Goal: Check status: Check status

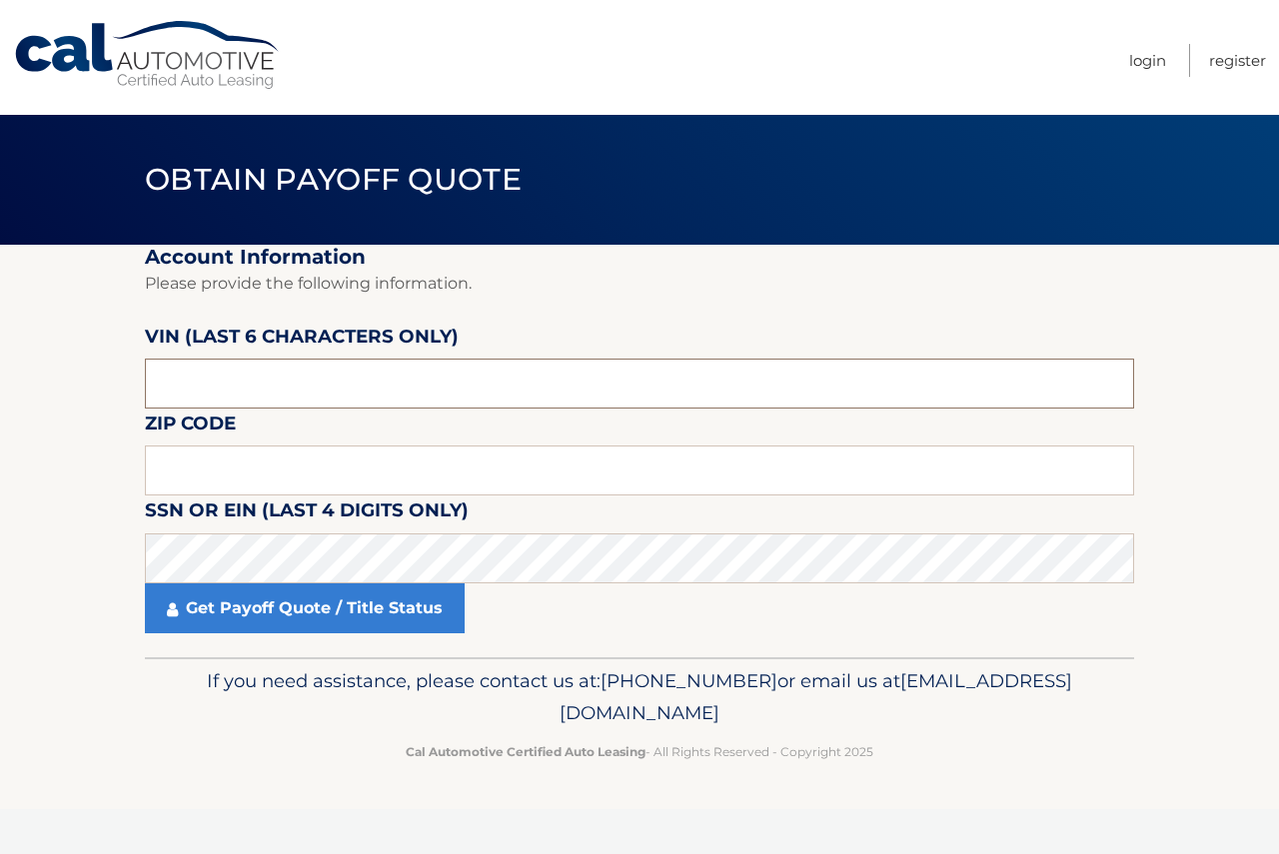
click at [448, 394] on input "text" at bounding box center [639, 384] width 989 height 50
type input "003182"
click at [197, 481] on input "text" at bounding box center [639, 471] width 989 height 50
type input "08701"
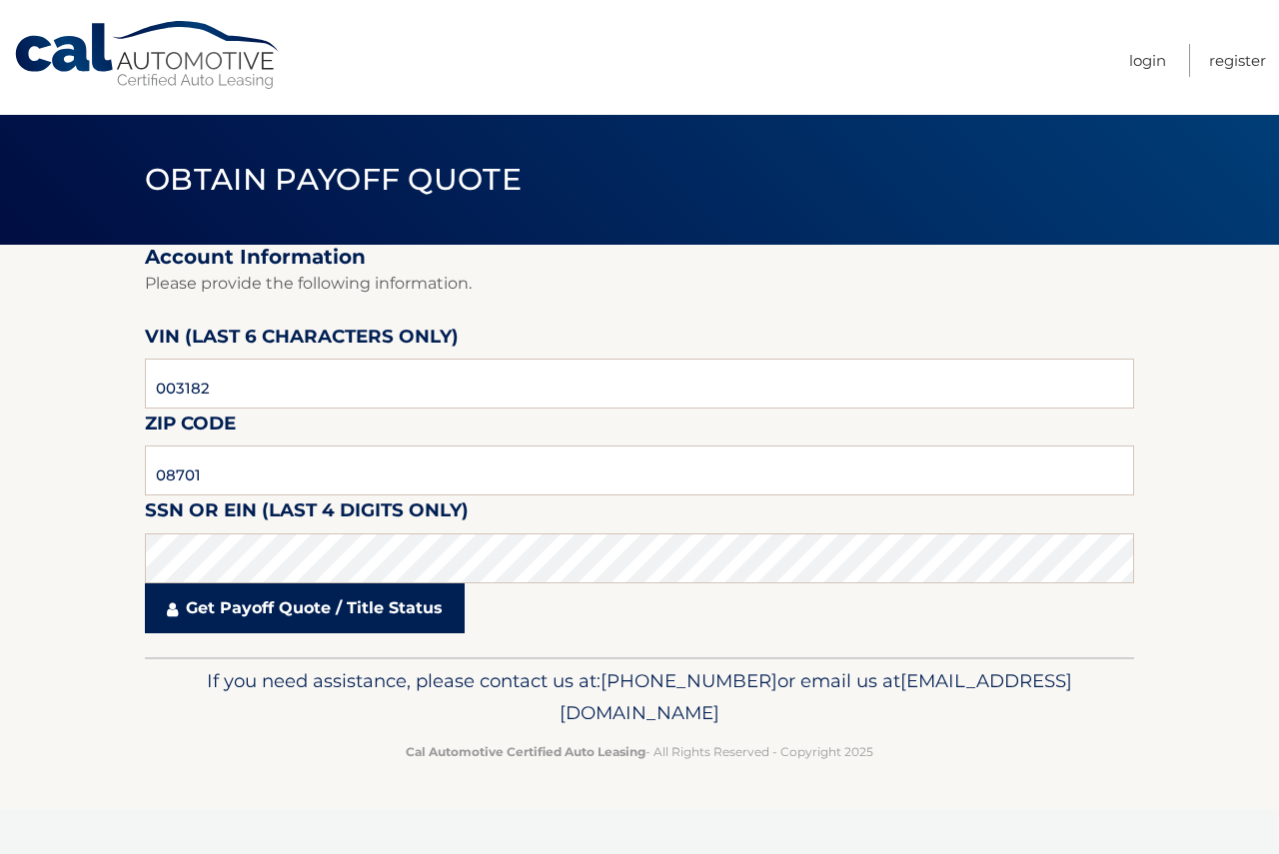
click at [335, 615] on link "Get Payoff Quote / Title Status" at bounding box center [305, 609] width 320 height 50
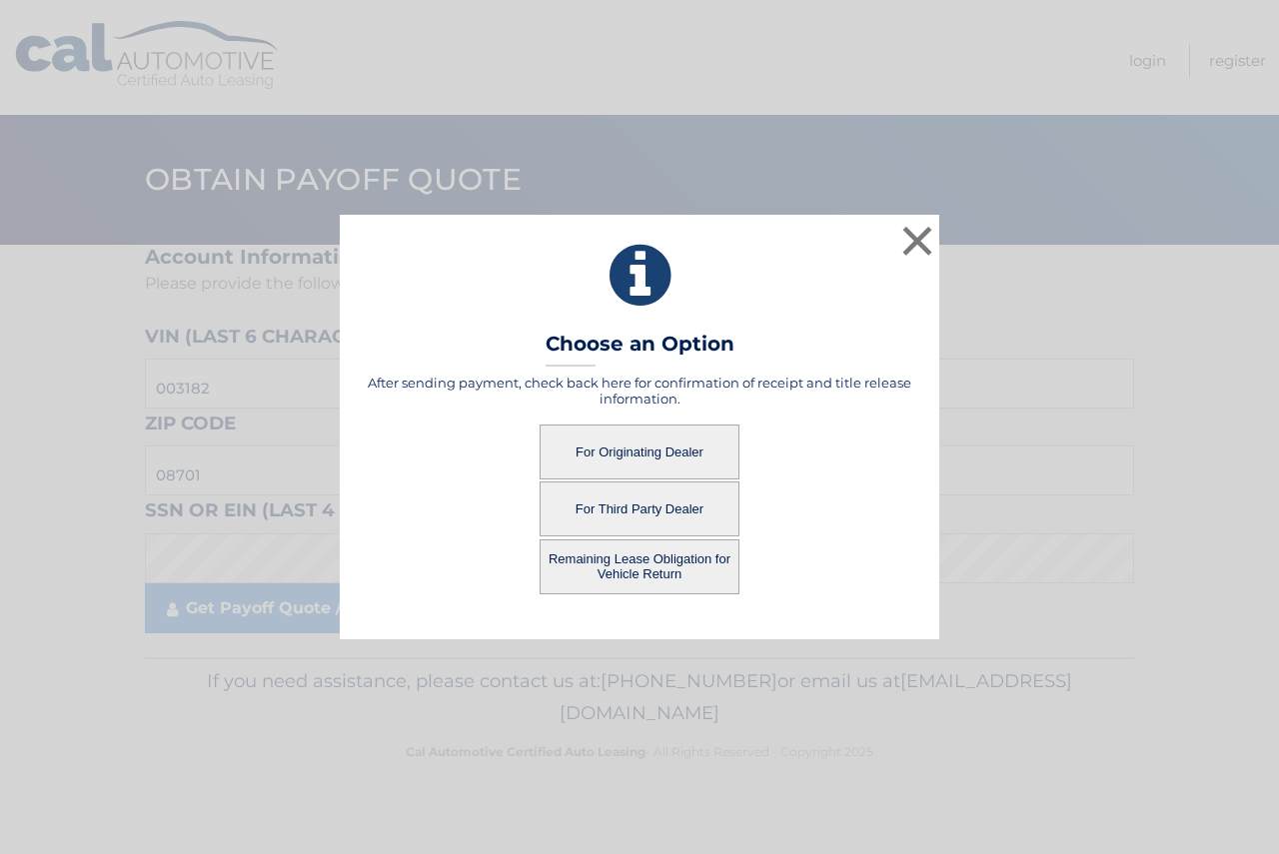
click at [635, 445] on button "For Originating Dealer" at bounding box center [640, 452] width 200 height 55
click at [688, 443] on button "For Originating Dealer" at bounding box center [640, 452] width 200 height 55
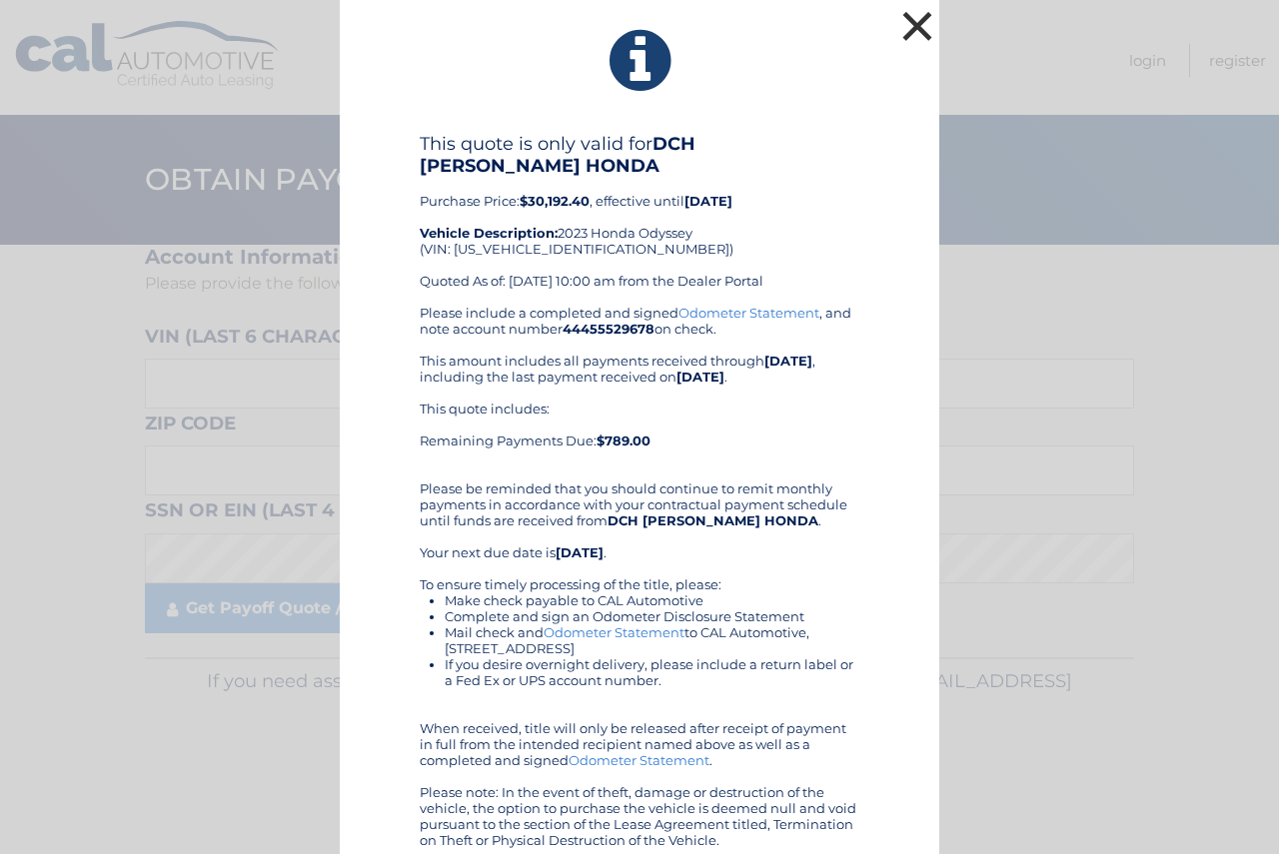
click at [908, 27] on button "×" at bounding box center [917, 26] width 40 height 40
